Goal: Find specific page/section: Find specific page/section

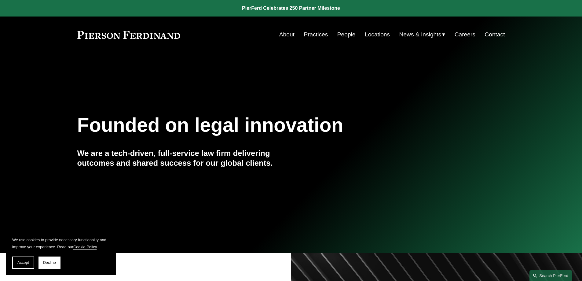
click at [342, 34] on link "People" at bounding box center [347, 35] width 18 height 12
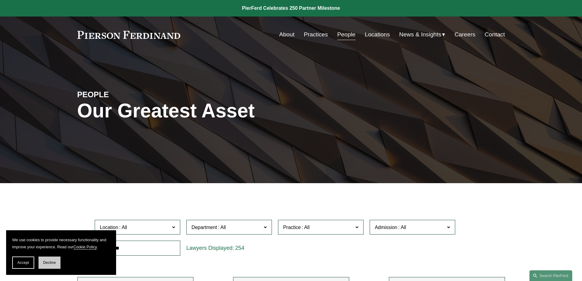
click at [46, 261] on span "Decline" at bounding box center [49, 262] width 13 height 4
